Goal: Information Seeking & Learning: Learn about a topic

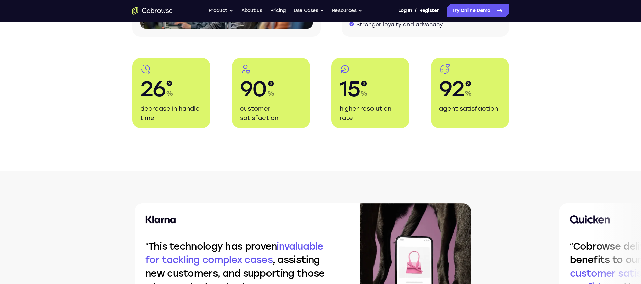
scroll to position [1286, 0]
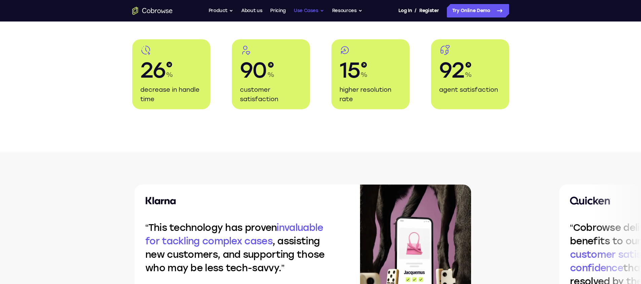
click at [309, 11] on button "Use Cases" at bounding box center [309, 10] width 30 height 13
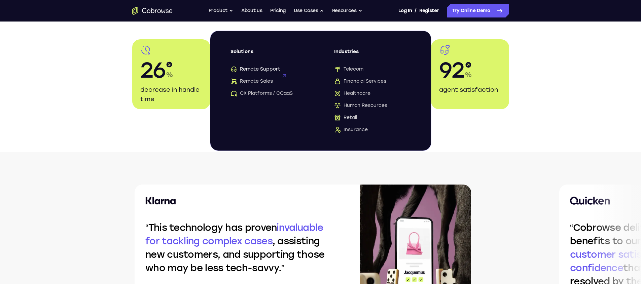
click at [278, 71] on span "Remote Support" at bounding box center [255, 69] width 50 height 7
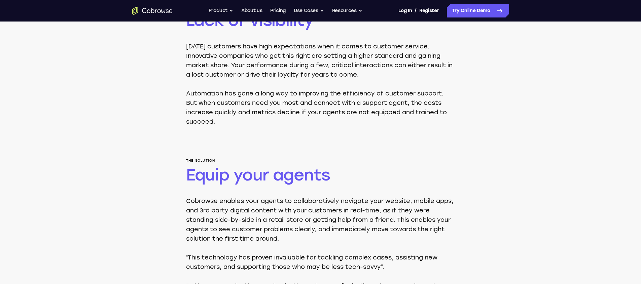
scroll to position [290, 0]
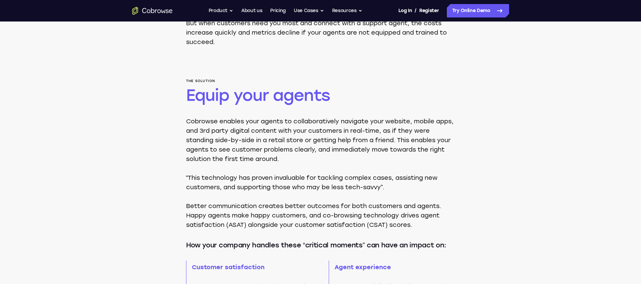
click at [231, 127] on p "Cobrowse enables your agents to collaboratively navigate your website, mobile a…" at bounding box center [320, 140] width 269 height 47
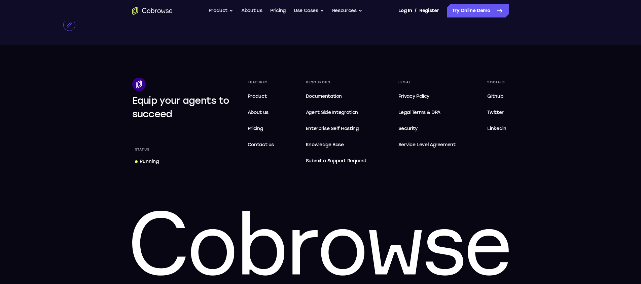
scroll to position [2286, 0]
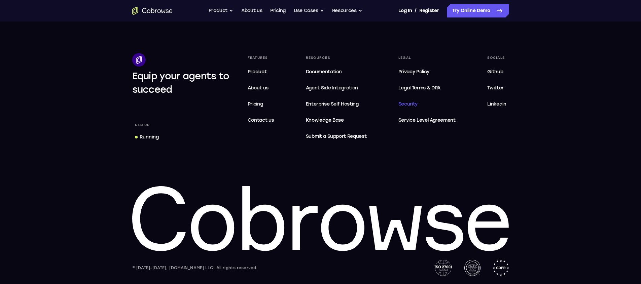
click at [419, 106] on link "Security" at bounding box center [427, 104] width 63 height 13
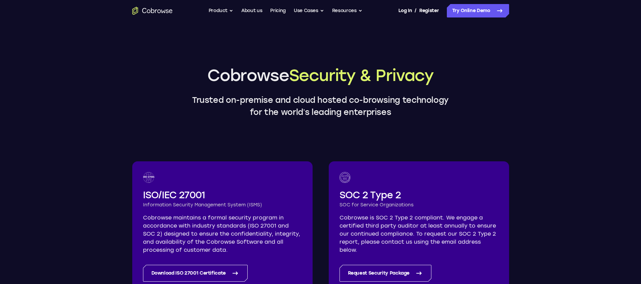
drag, startPoint x: 387, startPoint y: 66, endPoint x: 384, endPoint y: 74, distance: 8.3
click at [387, 66] on span "Security & Privacy" at bounding box center [361, 76] width 145 height 20
click at [381, 79] on span "Security & Privacy" at bounding box center [361, 76] width 145 height 20
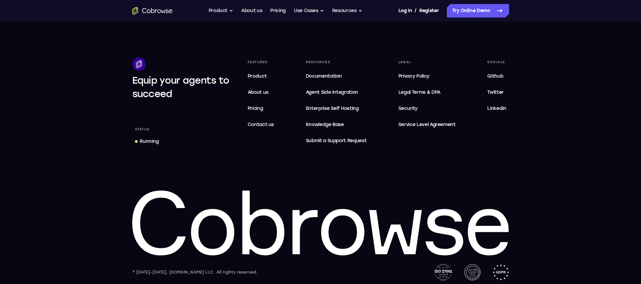
scroll to position [1143, 0]
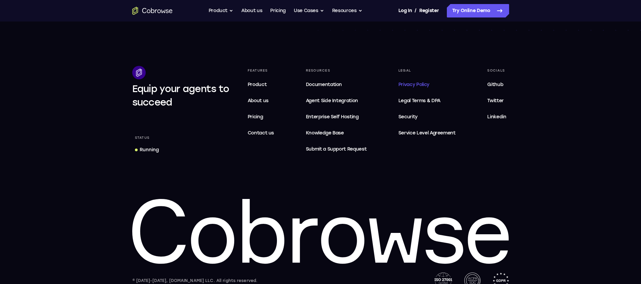
click at [411, 85] on span "Privacy Policy" at bounding box center [413, 85] width 31 height 6
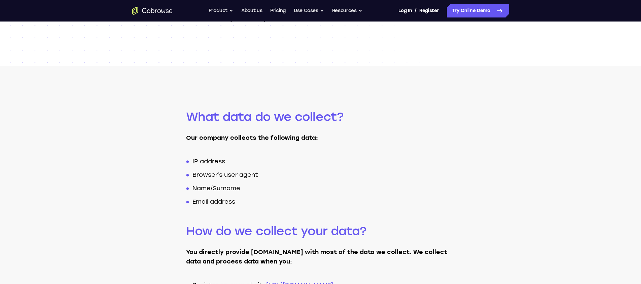
scroll to position [124, 0]
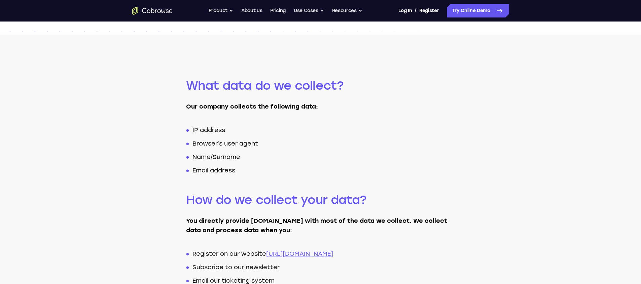
click at [207, 129] on li "IP address" at bounding box center [324, 128] width 262 height 13
click at [206, 147] on li "Browser’s user agent" at bounding box center [324, 142] width 262 height 13
click at [202, 146] on li "Browser’s user agent" at bounding box center [324, 142] width 262 height 13
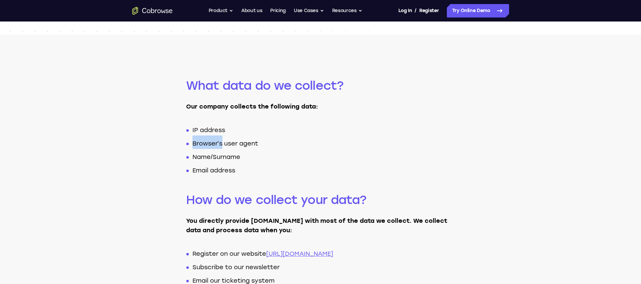
click at [202, 146] on li "Browser’s user agent" at bounding box center [324, 142] width 262 height 13
click at [203, 153] on li "Name/Surname" at bounding box center [324, 155] width 262 height 13
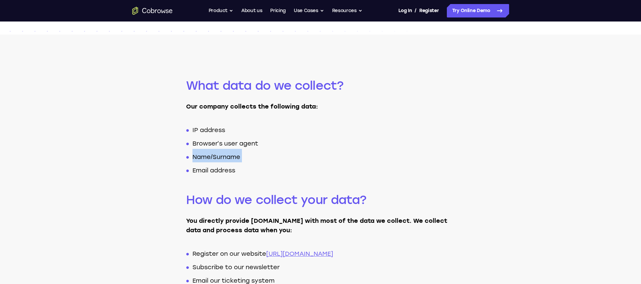
scroll to position [141, 0]
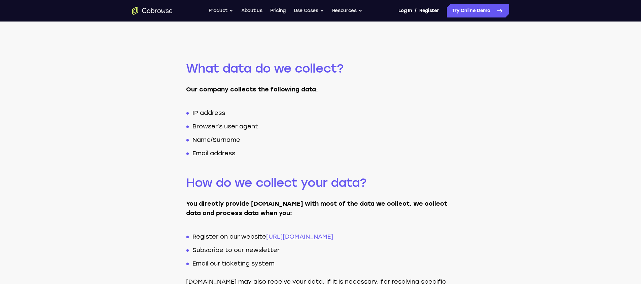
click at [203, 153] on li "Email address" at bounding box center [324, 151] width 262 height 13
click at [204, 152] on li "Email address" at bounding box center [324, 151] width 262 height 13
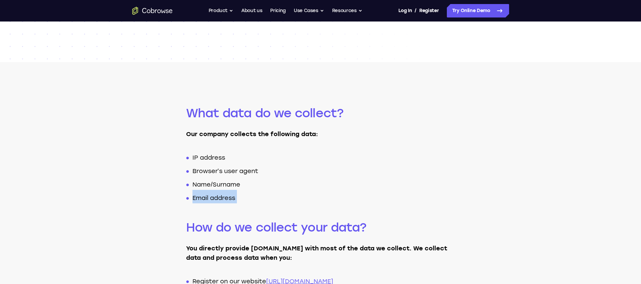
scroll to position [0, 0]
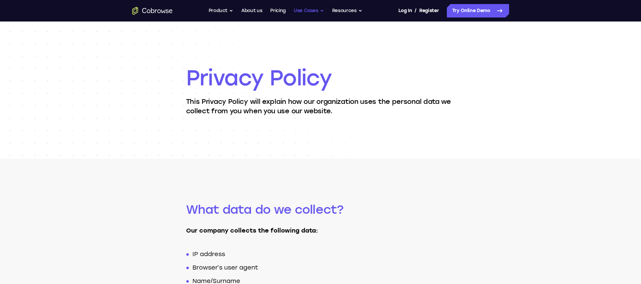
click at [308, 10] on button "Use Cases" at bounding box center [309, 10] width 30 height 13
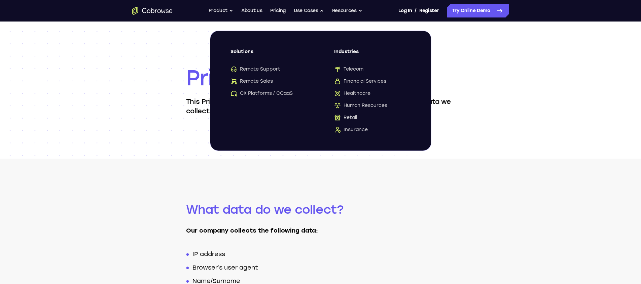
drag, startPoint x: 161, startPoint y: 162, endPoint x: 164, endPoint y: 160, distance: 4.1
